Goal: Information Seeking & Learning: Check status

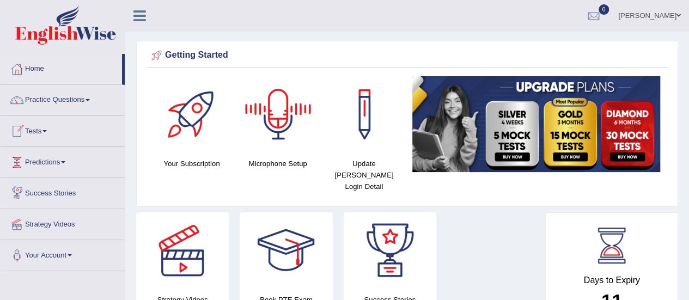
click at [47, 128] on link "Tests" at bounding box center [63, 129] width 124 height 27
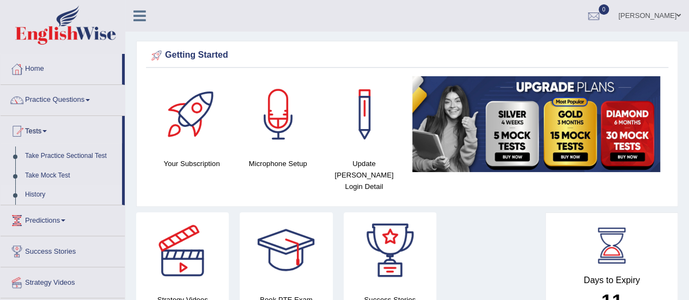
click at [38, 194] on link "History" at bounding box center [71, 195] width 102 height 20
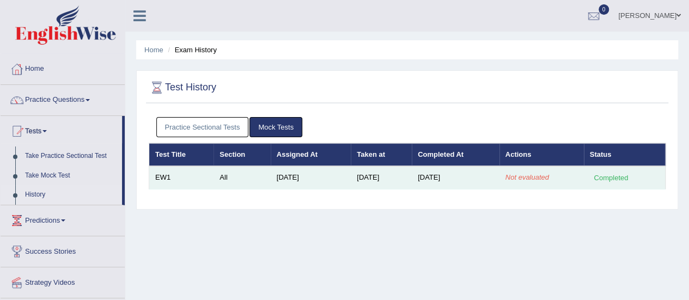
click at [539, 172] on td "Not evaluated" at bounding box center [541, 177] width 84 height 23
click at [470, 176] on td "[DATE]" at bounding box center [456, 177] width 88 height 23
click at [539, 179] on em "Not evaluated" at bounding box center [527, 177] width 44 height 8
click at [544, 176] on em "Not evaluated" at bounding box center [527, 177] width 44 height 8
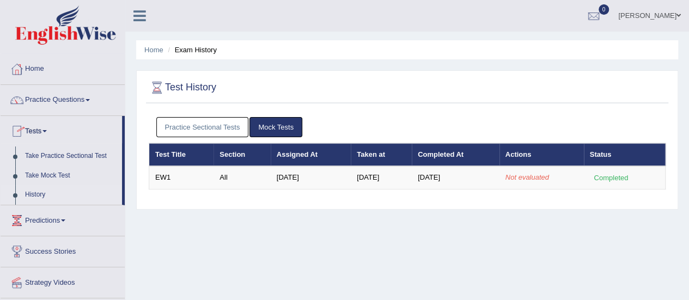
click at [35, 198] on link "History" at bounding box center [71, 195] width 102 height 20
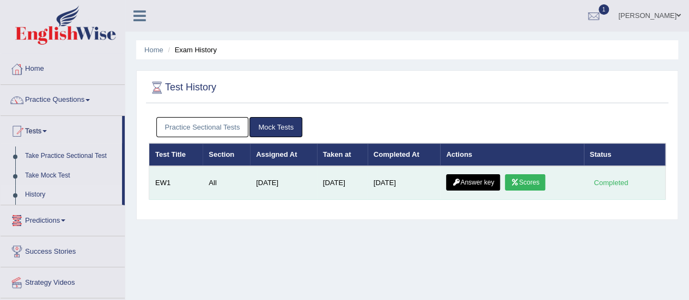
click at [539, 176] on link "Scores" at bounding box center [525, 182] width 40 height 16
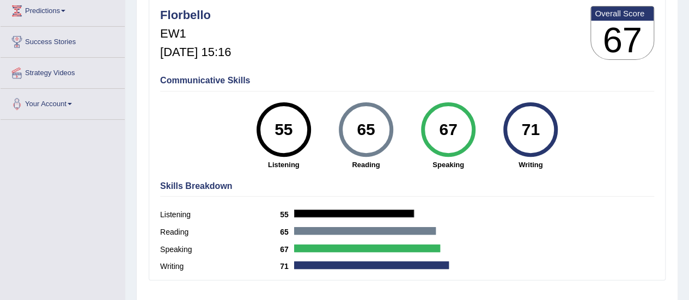
scroll to position [151, 0]
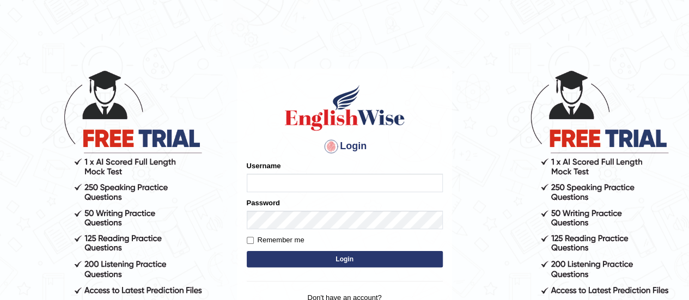
click at [274, 178] on input "Username" at bounding box center [345, 183] width 196 height 19
type input "florbello"
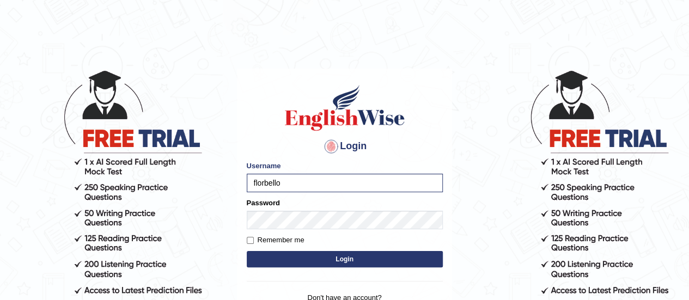
click at [303, 259] on button "Login" at bounding box center [345, 259] width 196 height 16
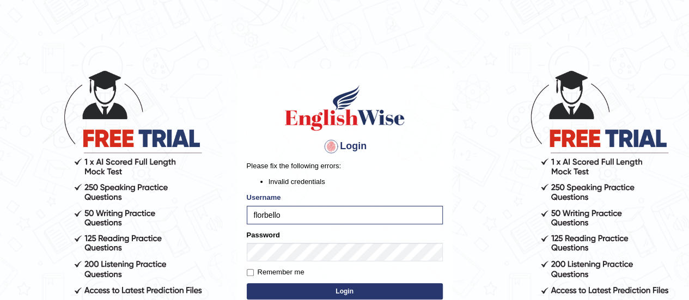
click at [307, 291] on button "Login" at bounding box center [345, 291] width 196 height 16
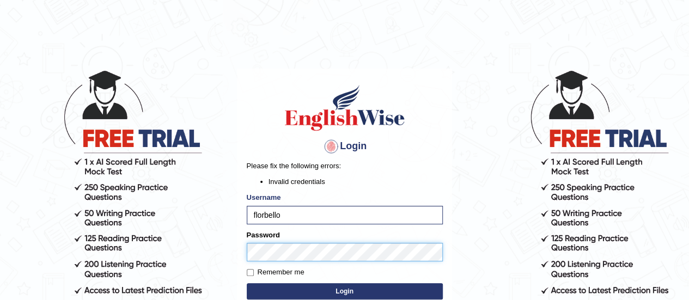
scroll to position [34, 0]
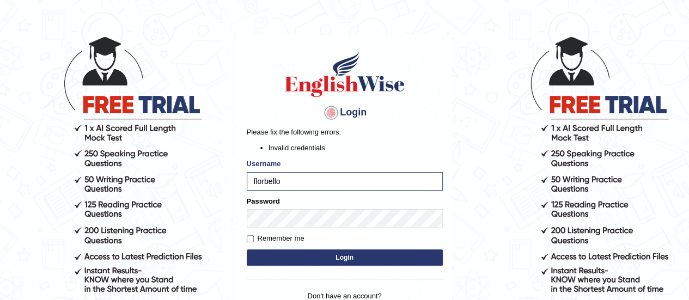
click at [298, 247] on form "Please fix the following errors: Invalid credentials Username florbello Passwor…" at bounding box center [345, 197] width 196 height 141
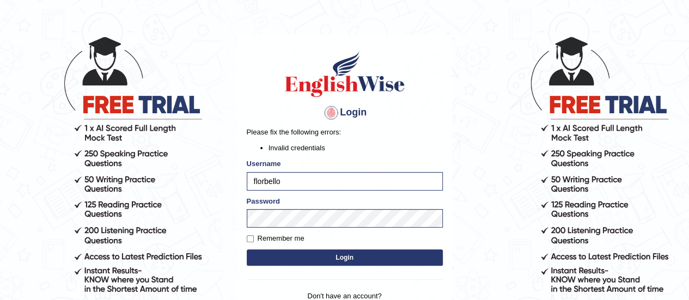
click at [300, 254] on button "Login" at bounding box center [345, 257] width 196 height 16
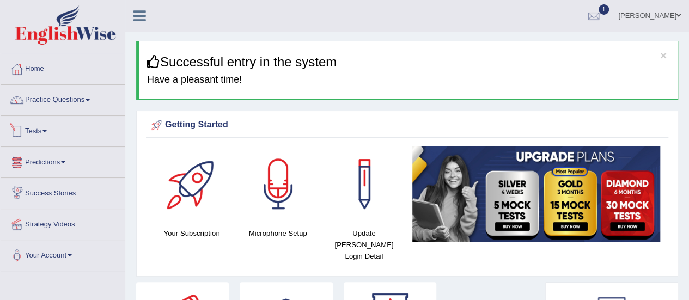
click at [43, 135] on link "Tests" at bounding box center [63, 129] width 124 height 27
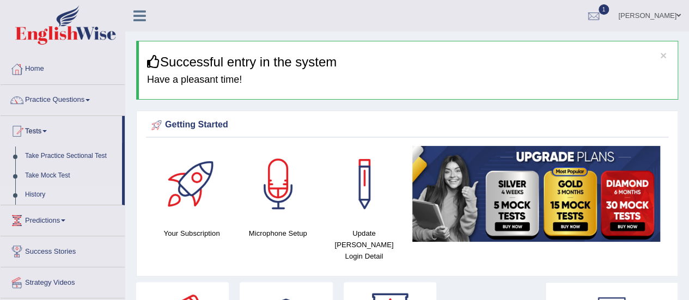
click at [39, 192] on link "History" at bounding box center [71, 195] width 102 height 20
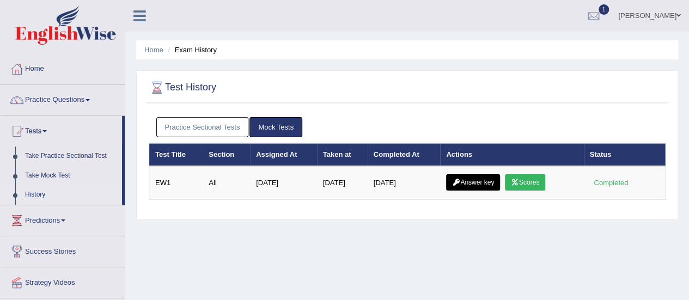
click at [486, 230] on div "Home Exam History Test History Practice Sectional Tests Mock Tests Test Title S…" at bounding box center [407, 272] width 564 height 545
click at [76, 157] on link "Take Practice Sectional Test" at bounding box center [71, 157] width 102 height 20
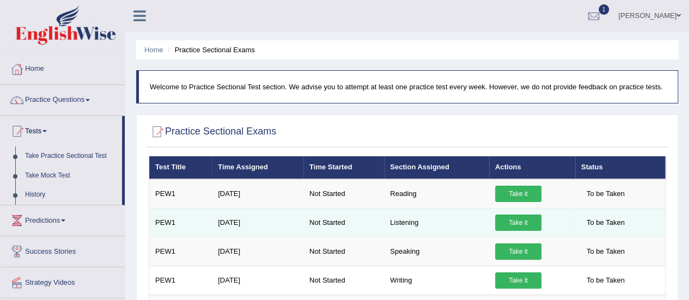
click at [511, 219] on link "Take it" at bounding box center [518, 223] width 46 height 16
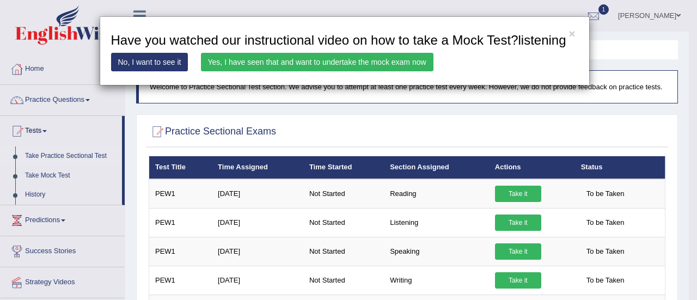
click at [368, 59] on link "Yes, I have seen that and want to undertake the mock exam now" at bounding box center [317, 62] width 233 height 19
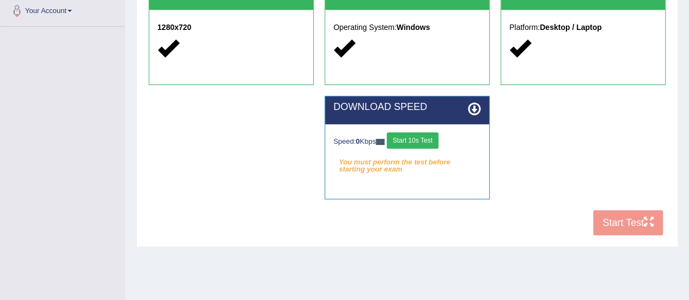
scroll to position [249, 0]
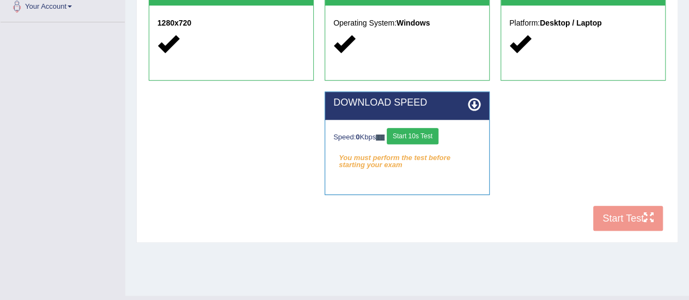
click at [431, 140] on button "Start 10s Test" at bounding box center [413, 136] width 52 height 16
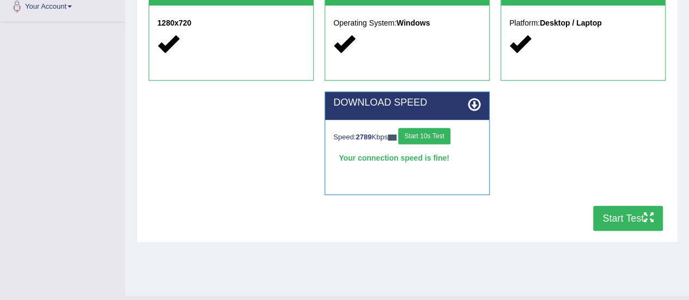
click at [640, 219] on button "Start Test" at bounding box center [628, 218] width 70 height 25
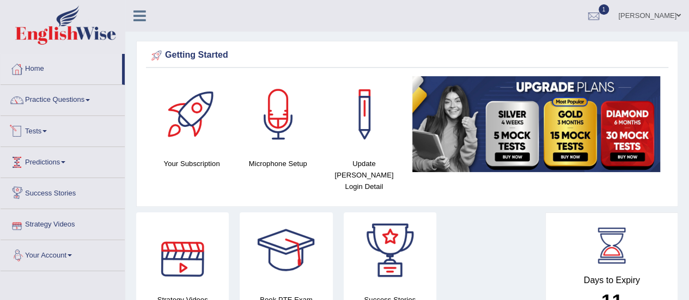
click at [41, 129] on link "Tests" at bounding box center [63, 129] width 124 height 27
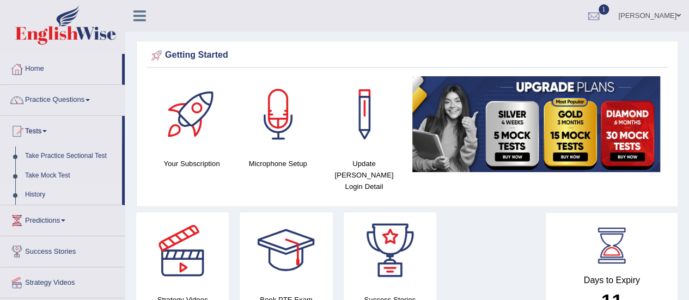
click at [42, 192] on link "History" at bounding box center [71, 195] width 102 height 20
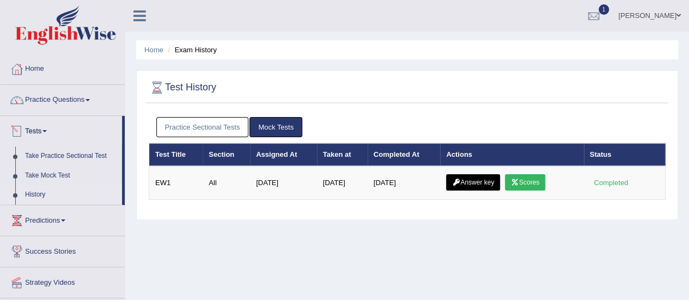
click at [201, 122] on link "Practice Sectional Tests" at bounding box center [202, 127] width 93 height 20
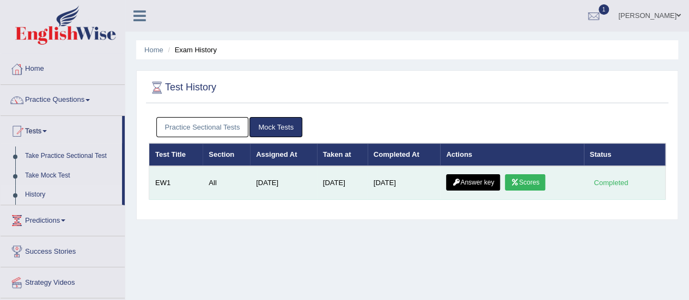
click at [528, 179] on link "Scores" at bounding box center [525, 182] width 40 height 16
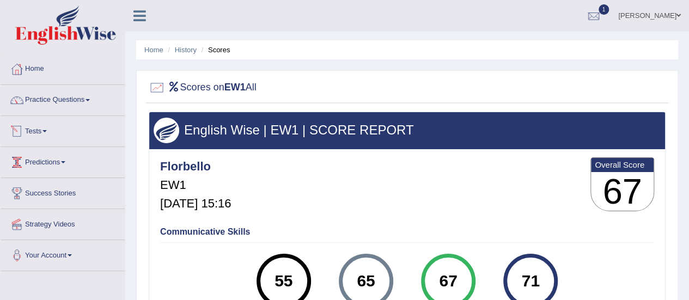
click at [48, 128] on link "Tests" at bounding box center [63, 129] width 124 height 27
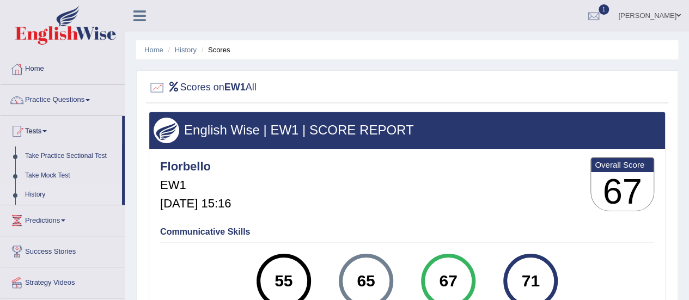
click at [40, 188] on link "History" at bounding box center [71, 195] width 102 height 20
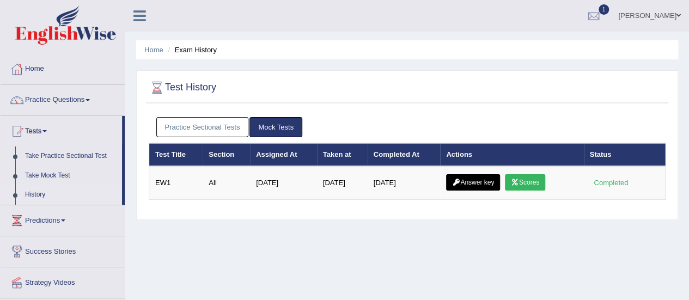
click at [219, 127] on link "Practice Sectional Tests" at bounding box center [202, 127] width 93 height 20
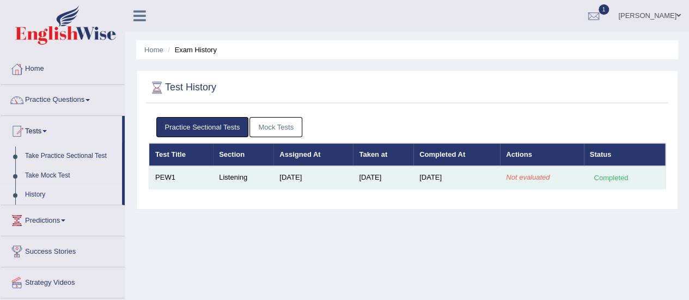
click at [558, 176] on td "Not evaluated" at bounding box center [541, 177] width 83 height 23
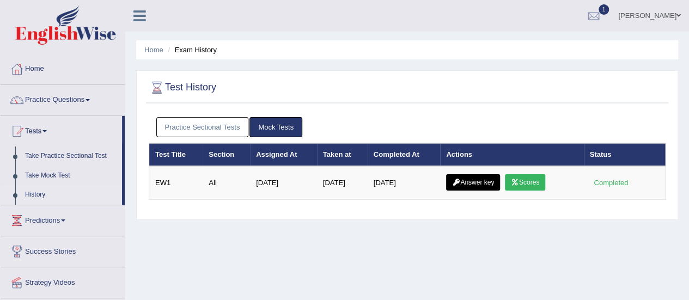
click at [190, 132] on link "Practice Sectional Tests" at bounding box center [202, 127] width 93 height 20
click at [220, 121] on link "Practice Sectional Tests" at bounding box center [202, 127] width 93 height 20
click at [193, 117] on link "Practice Sectional Tests" at bounding box center [202, 127] width 93 height 20
